Goal: Find specific page/section: Find specific page/section

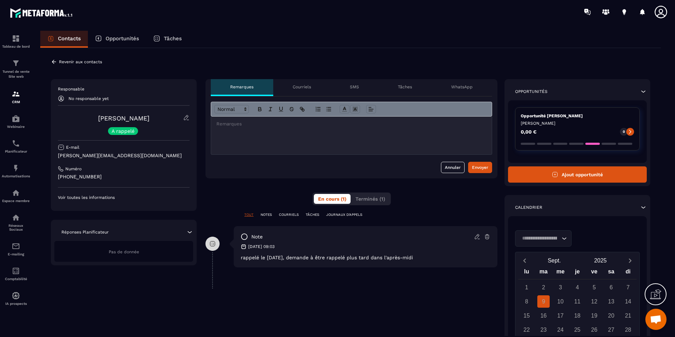
click at [249, 65] on div "**********" at bounding box center [350, 234] width 620 height 373
click at [468, 64] on div "**********" at bounding box center [350, 234] width 620 height 373
click at [549, 60] on div "**********" at bounding box center [350, 234] width 620 height 373
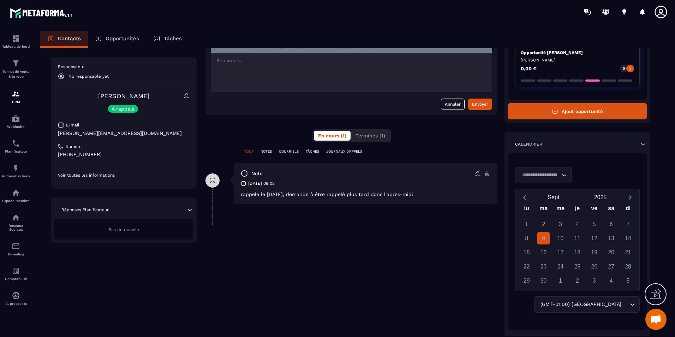
scroll to position [50, 0]
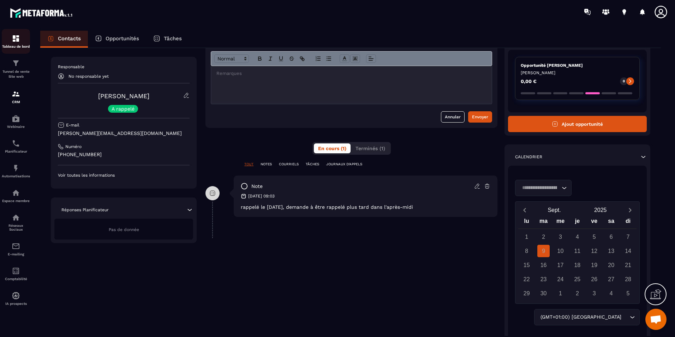
click at [24, 40] on div "Tableau de bord" at bounding box center [16, 41] width 28 height 14
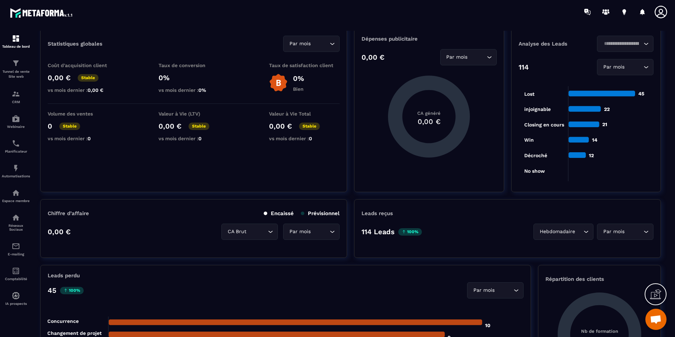
scroll to position [35, 0]
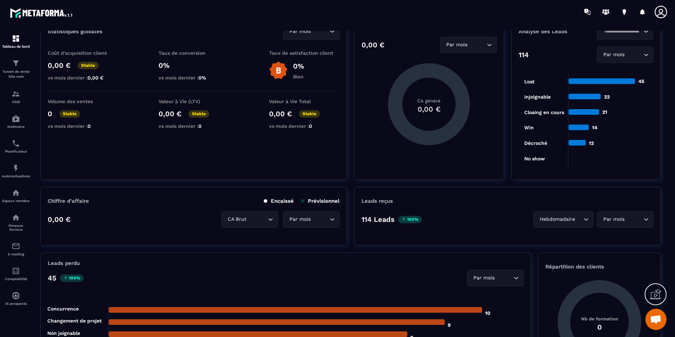
click at [272, 210] on div "Chiffre d’affaire Encaissé Prévisionnel 0,00 € CA Brut Loading... Par mois Load…" at bounding box center [193, 216] width 307 height 59
click at [274, 215] on div "CA Brut Loading..." at bounding box center [249, 219] width 56 height 16
click at [304, 221] on div "Par mois" at bounding box center [308, 219] width 42 height 8
click at [309, 248] on p "Année" at bounding box center [311, 248] width 42 height 7
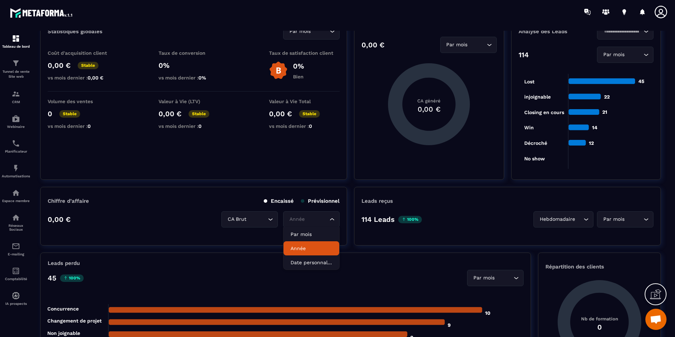
click at [303, 221] on div "Année" at bounding box center [308, 219] width 42 height 8
click at [305, 231] on p "Par mois" at bounding box center [311, 233] width 42 height 7
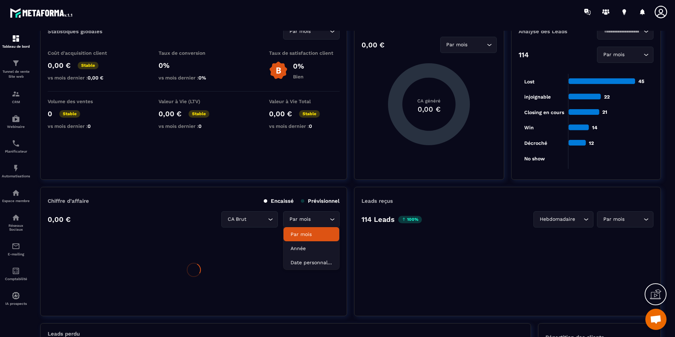
click at [186, 207] on div "Chiffre d’affaire Encaissé Prévisionnel 0,00 € CA Brut Loading... Par mois Load…" at bounding box center [193, 251] width 307 height 129
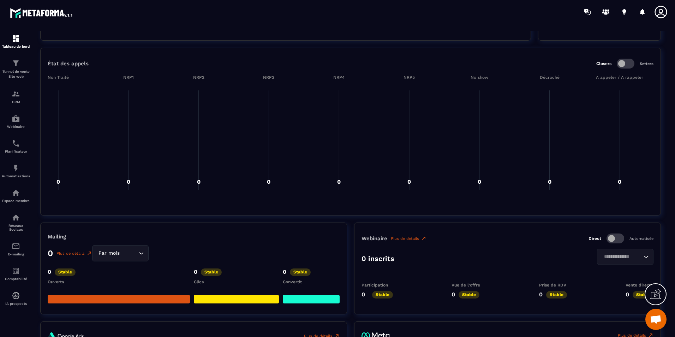
scroll to position [353, 0]
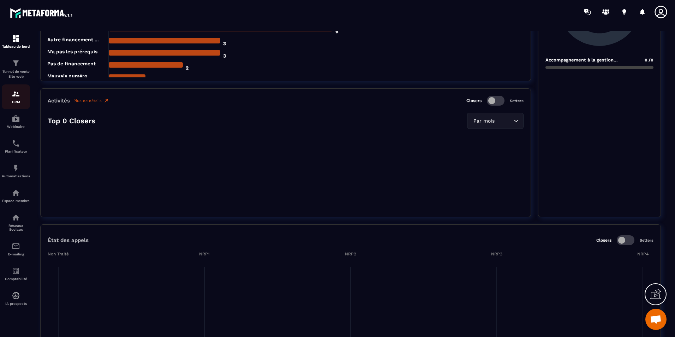
click at [12, 102] on p "CRM" at bounding box center [16, 102] width 28 height 4
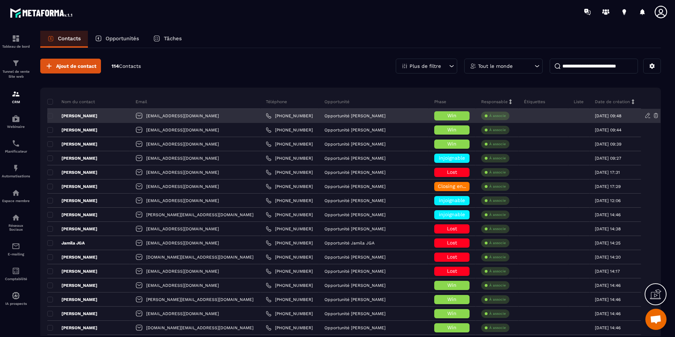
click at [386, 113] on div "Opportunité [PERSON_NAME]" at bounding box center [374, 116] width 110 height 14
click at [92, 115] on p "[PERSON_NAME]" at bounding box center [72, 116] width 50 height 6
